Goal: Task Accomplishment & Management: Manage account settings

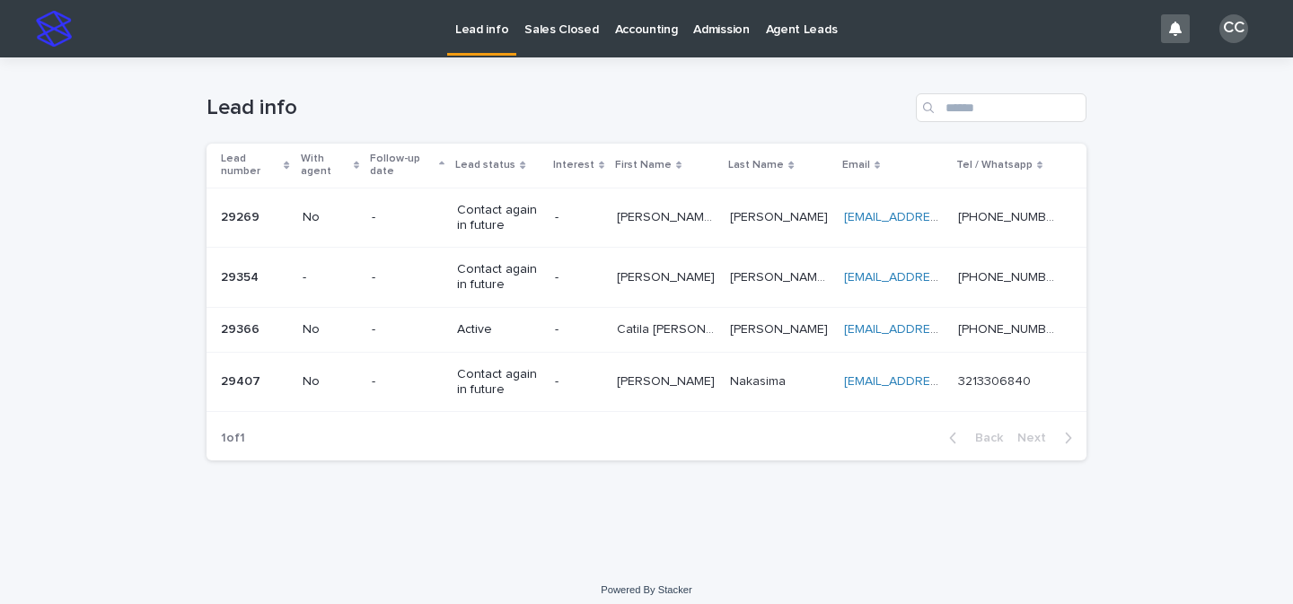
click at [969, 231] on div "[PHONE_NUMBER] [PHONE_NUMBER]" at bounding box center [1008, 218] width 100 height 30
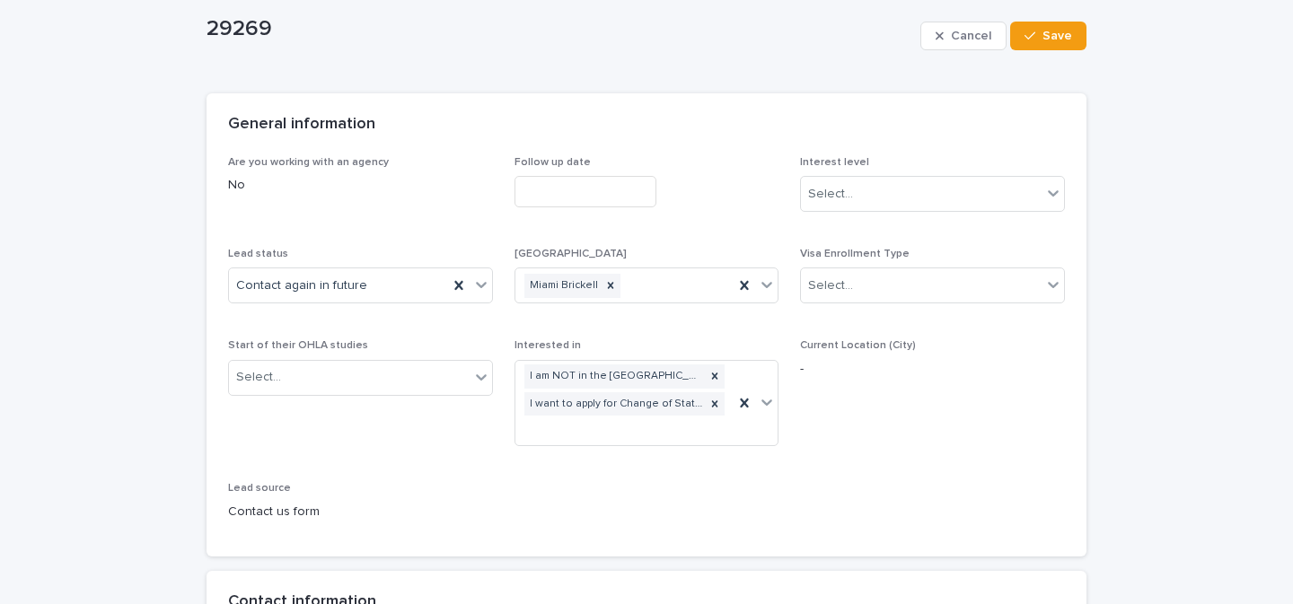
scroll to position [163, 0]
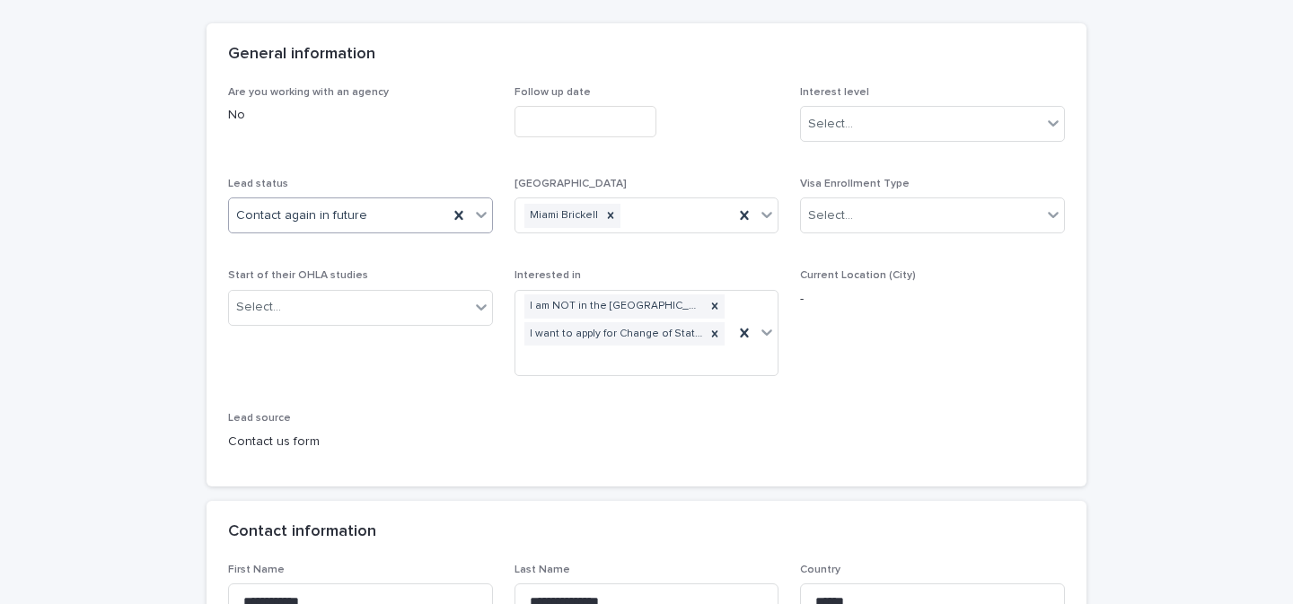
click at [474, 214] on icon at bounding box center [481, 215] width 18 height 18
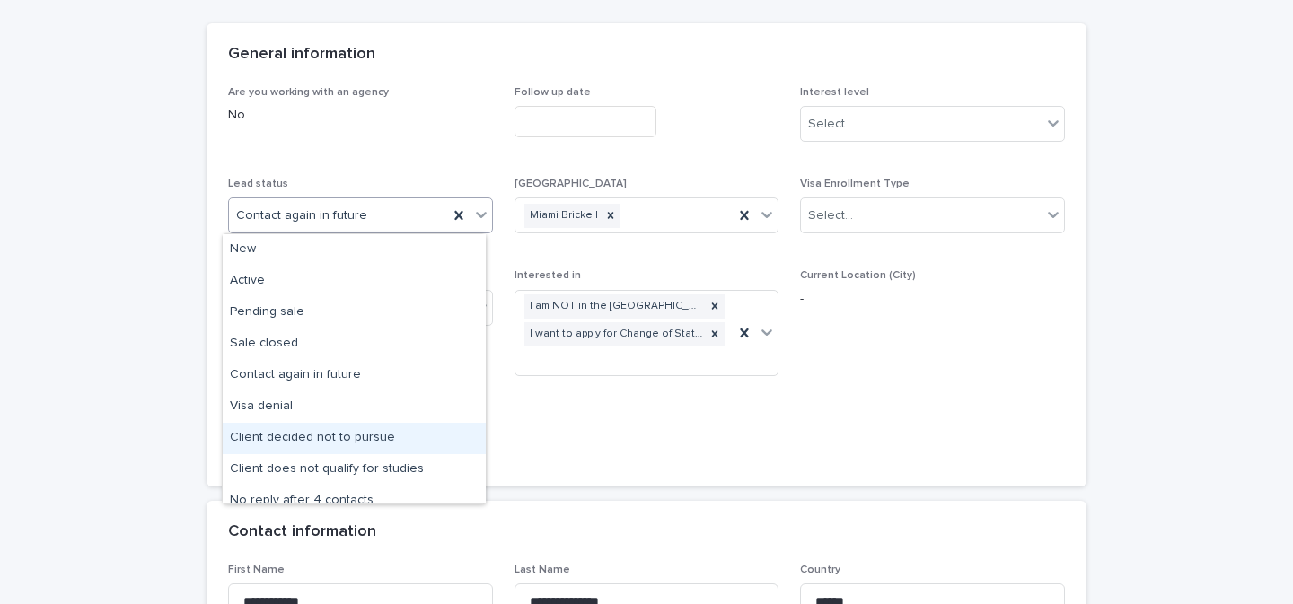
click at [392, 443] on div "Client decided not to pursue" at bounding box center [354, 438] width 263 height 31
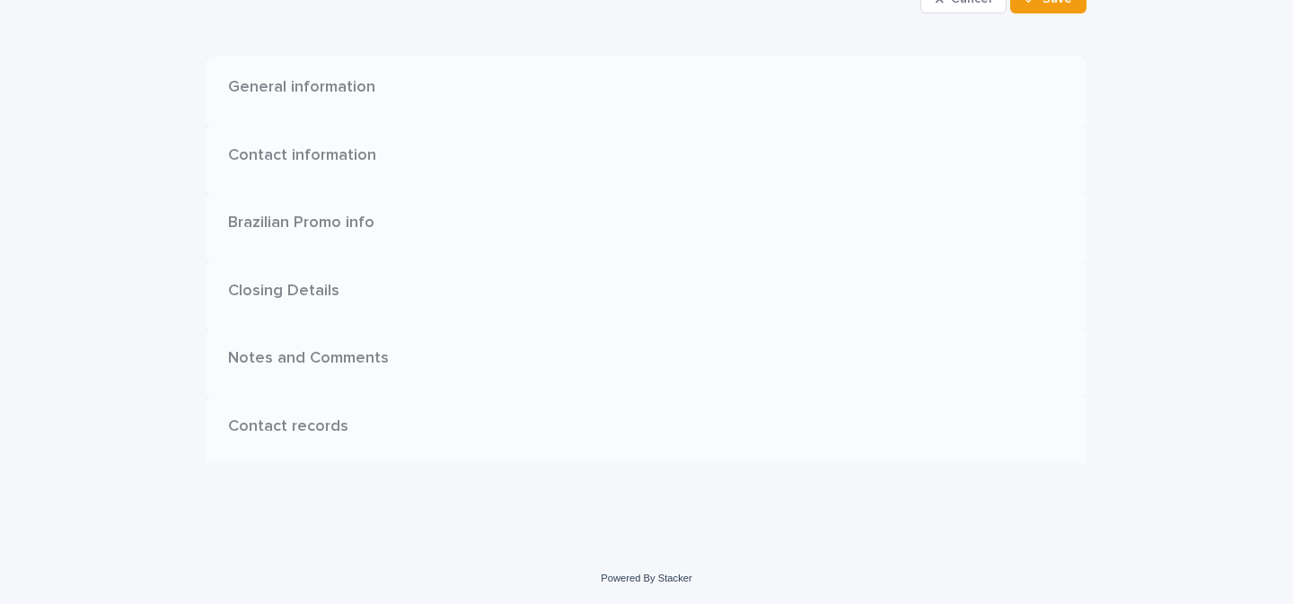
scroll to position [0, 0]
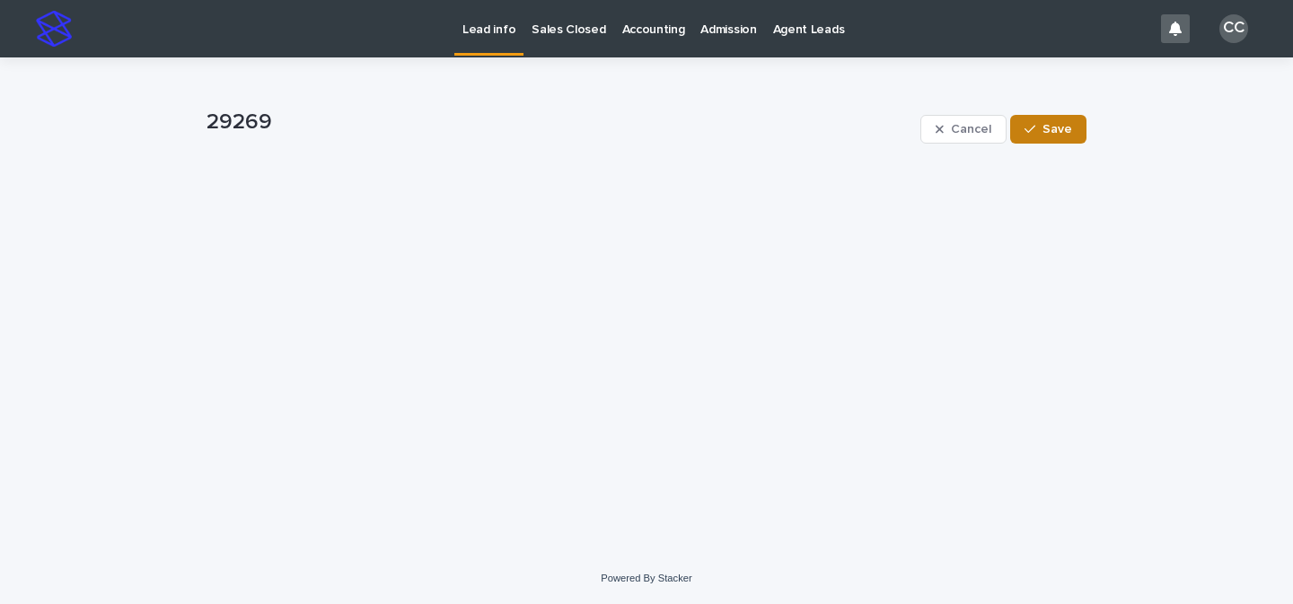
click at [1046, 135] on span "Save" at bounding box center [1058, 129] width 30 height 13
